Goal: Information Seeking & Learning: Learn about a topic

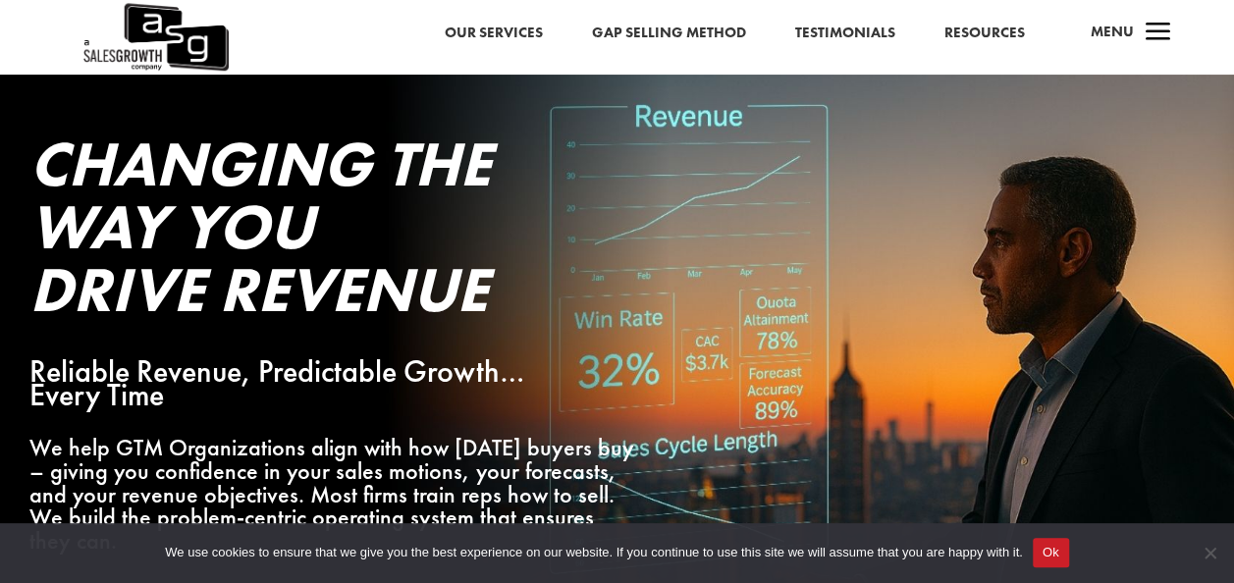
click at [662, 34] on link "Gap Selling Method" at bounding box center [669, 34] width 154 height 26
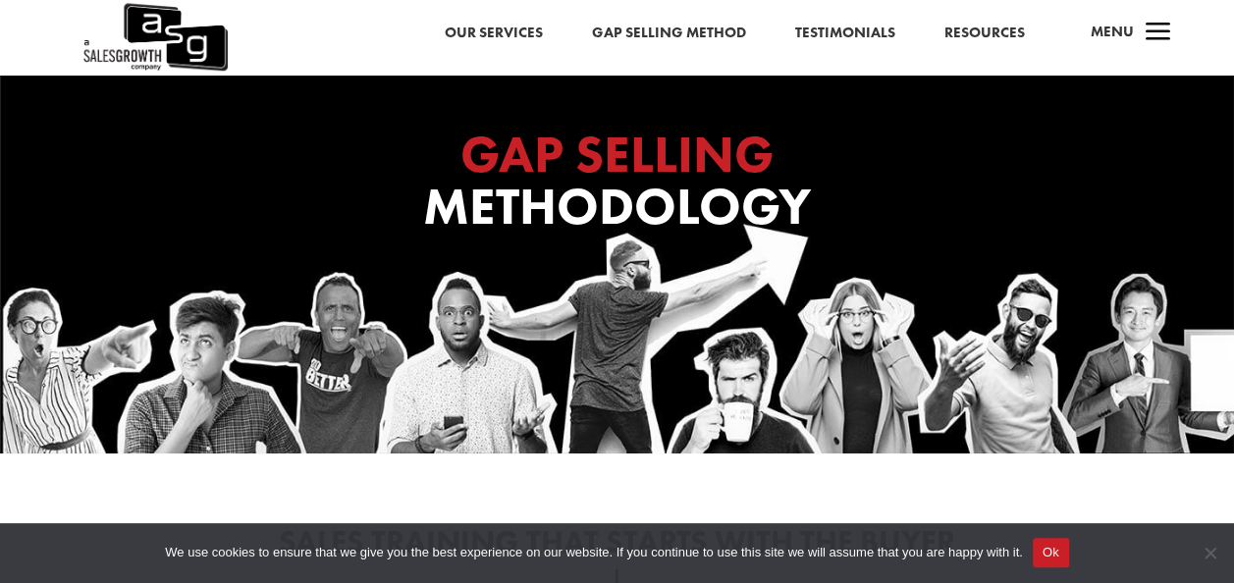
scroll to position [491, 0]
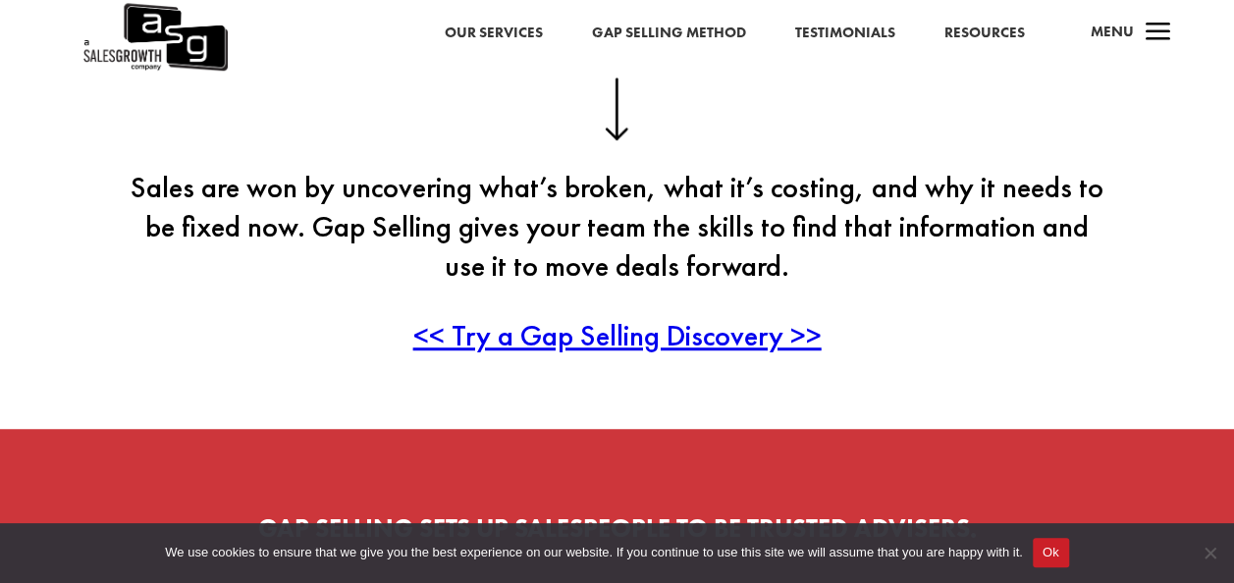
click at [634, 345] on span "<< Try a Gap Selling Discovery >>" at bounding box center [617, 335] width 408 height 38
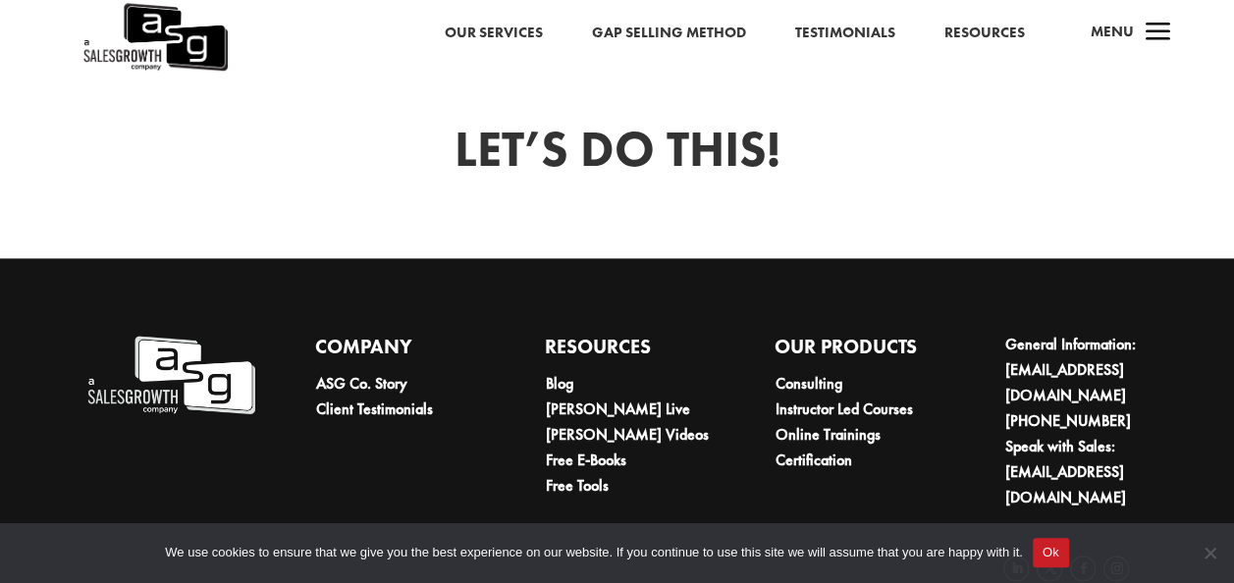
scroll to position [1229, 0]
